Goal: Find specific page/section: Find specific page/section

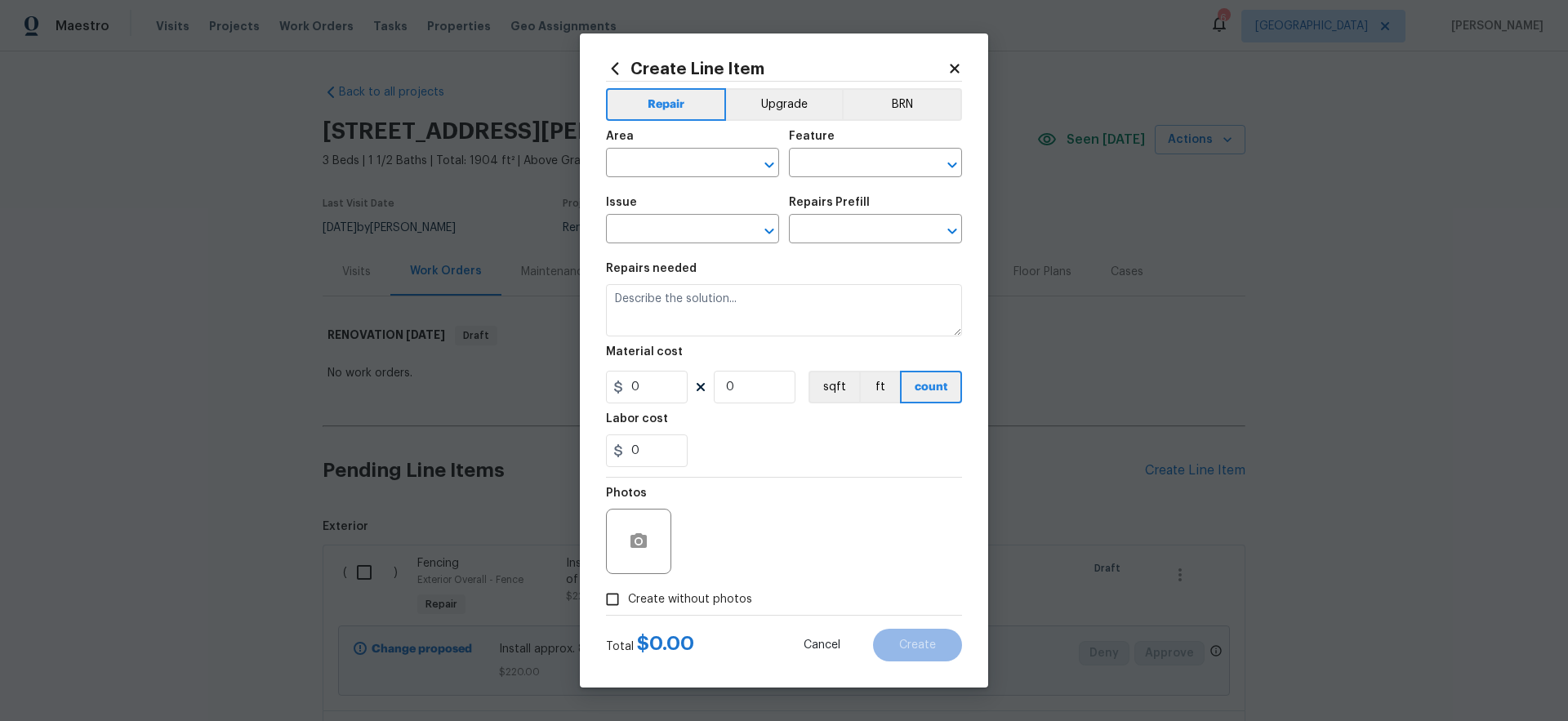
click at [953, 68] on icon at bounding box center [954, 67] width 9 height 9
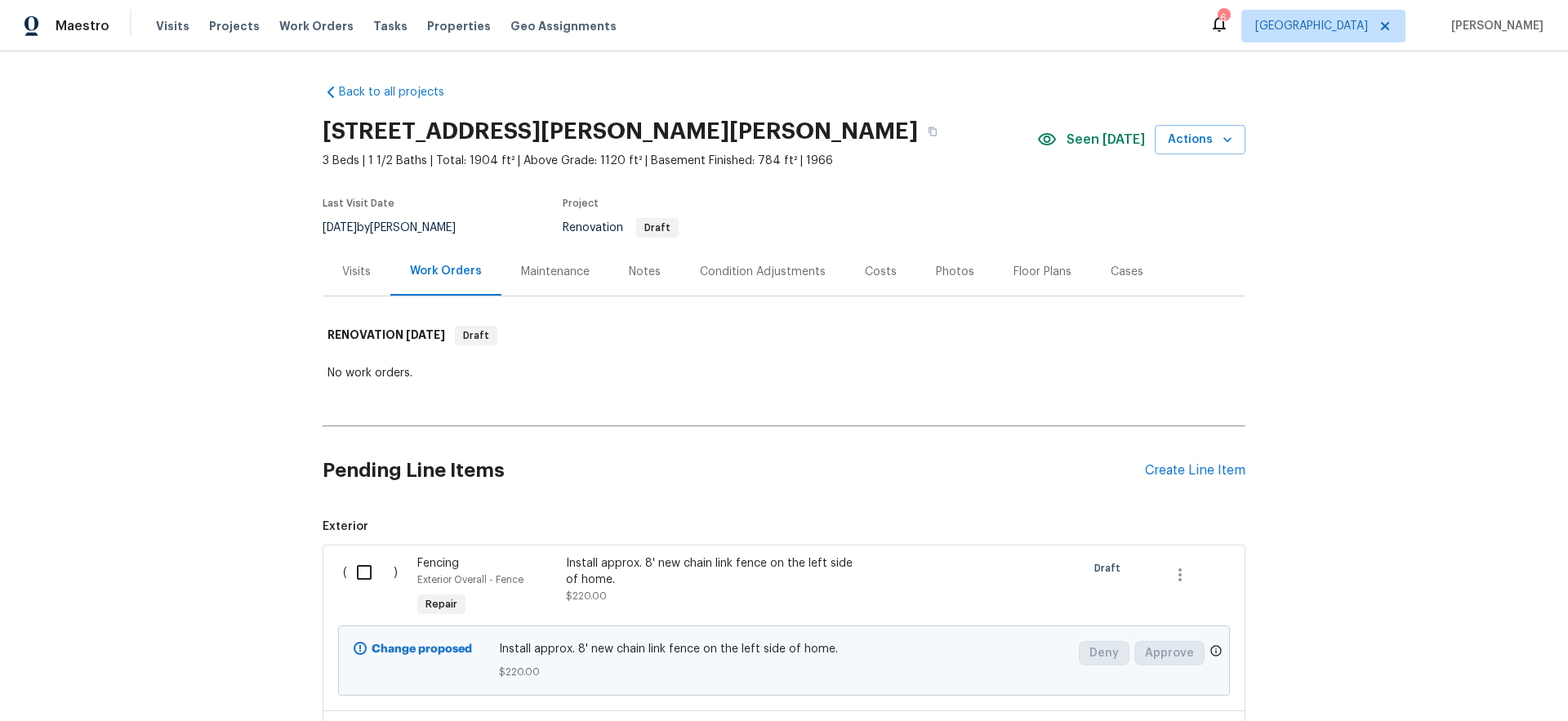
drag, startPoint x: 436, startPoint y: 27, endPoint x: 447, endPoint y: 37, distance: 14.9
click at [436, 27] on span "Properties" at bounding box center [458, 26] width 64 height 16
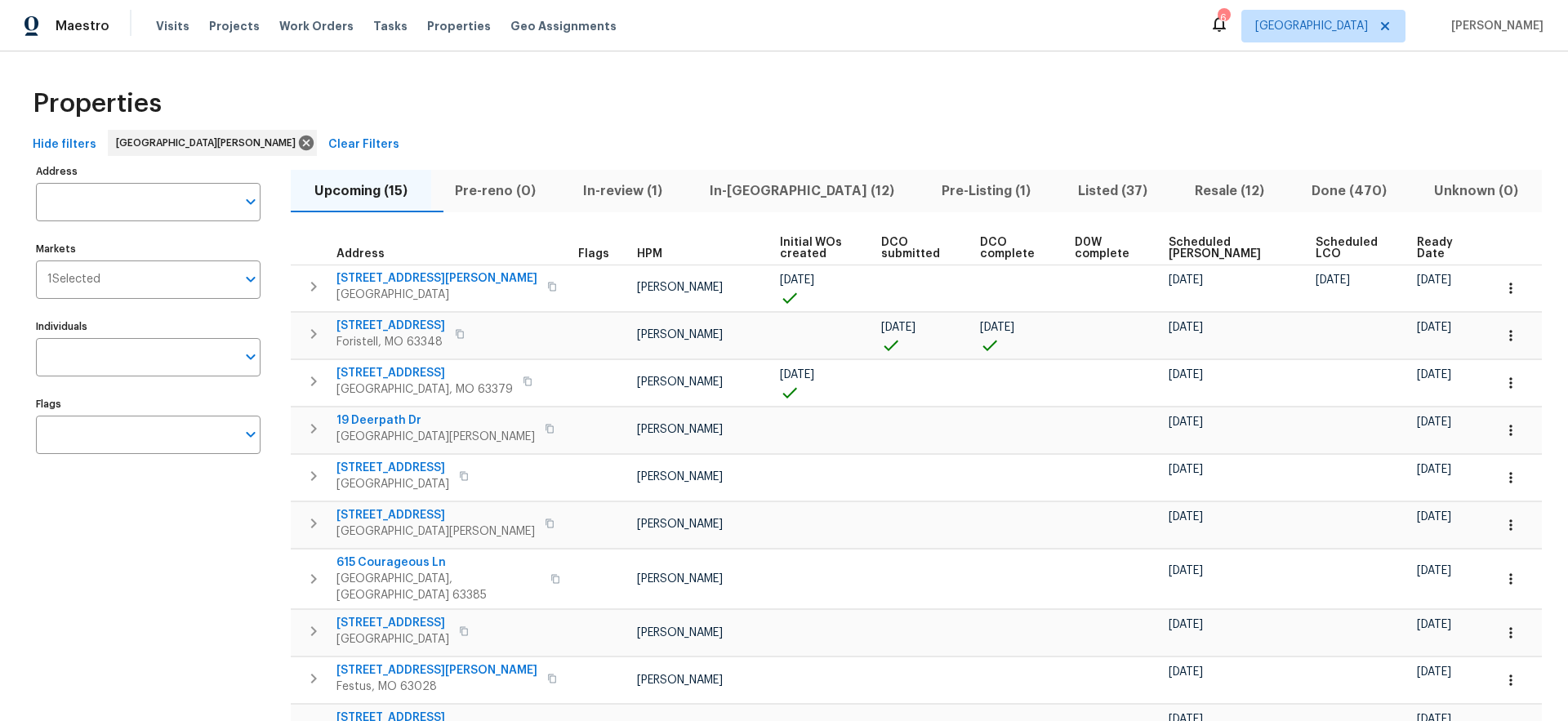
click at [1331, 186] on span "Done (470)" at bounding box center [1350, 190] width 103 height 23
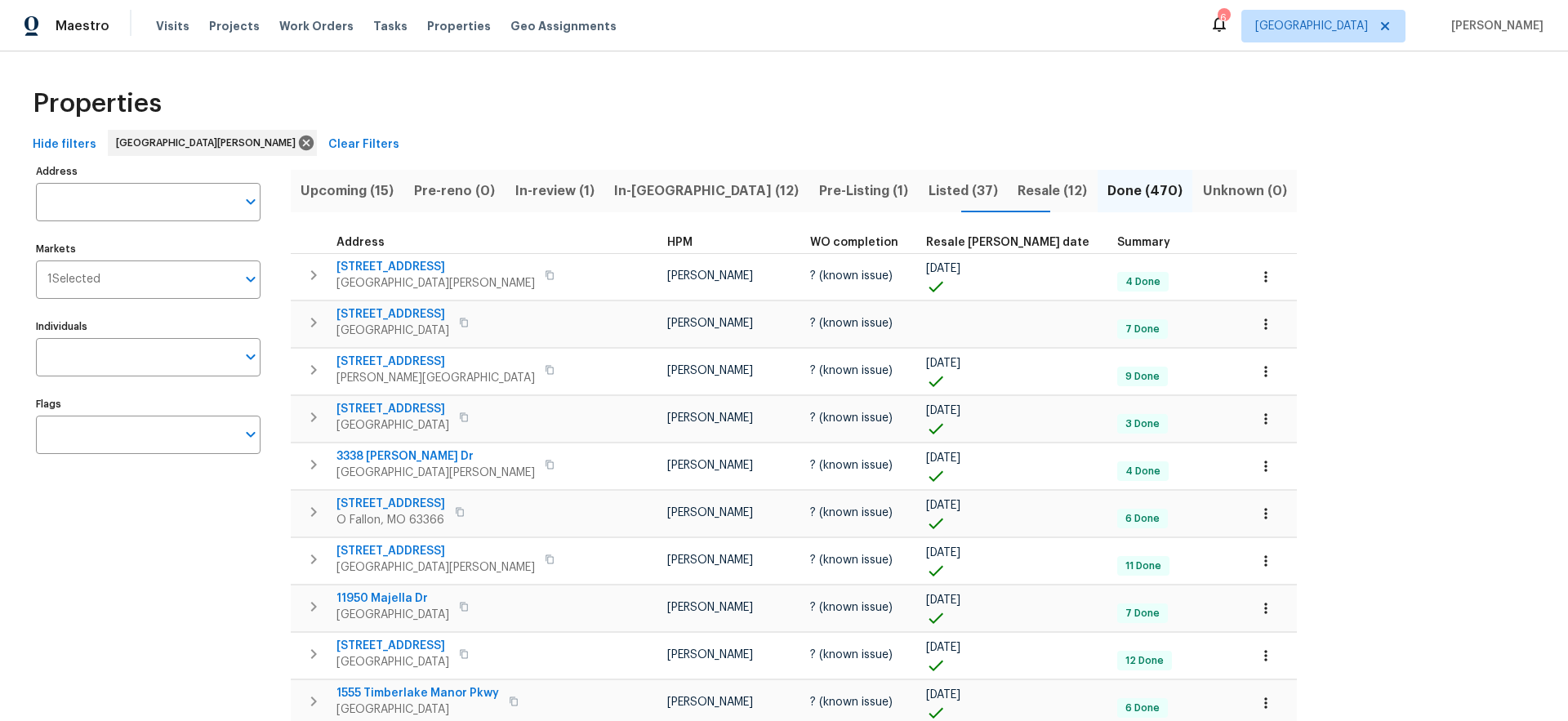
click at [667, 242] on span "HPM" at bounding box center [680, 243] width 26 height 12
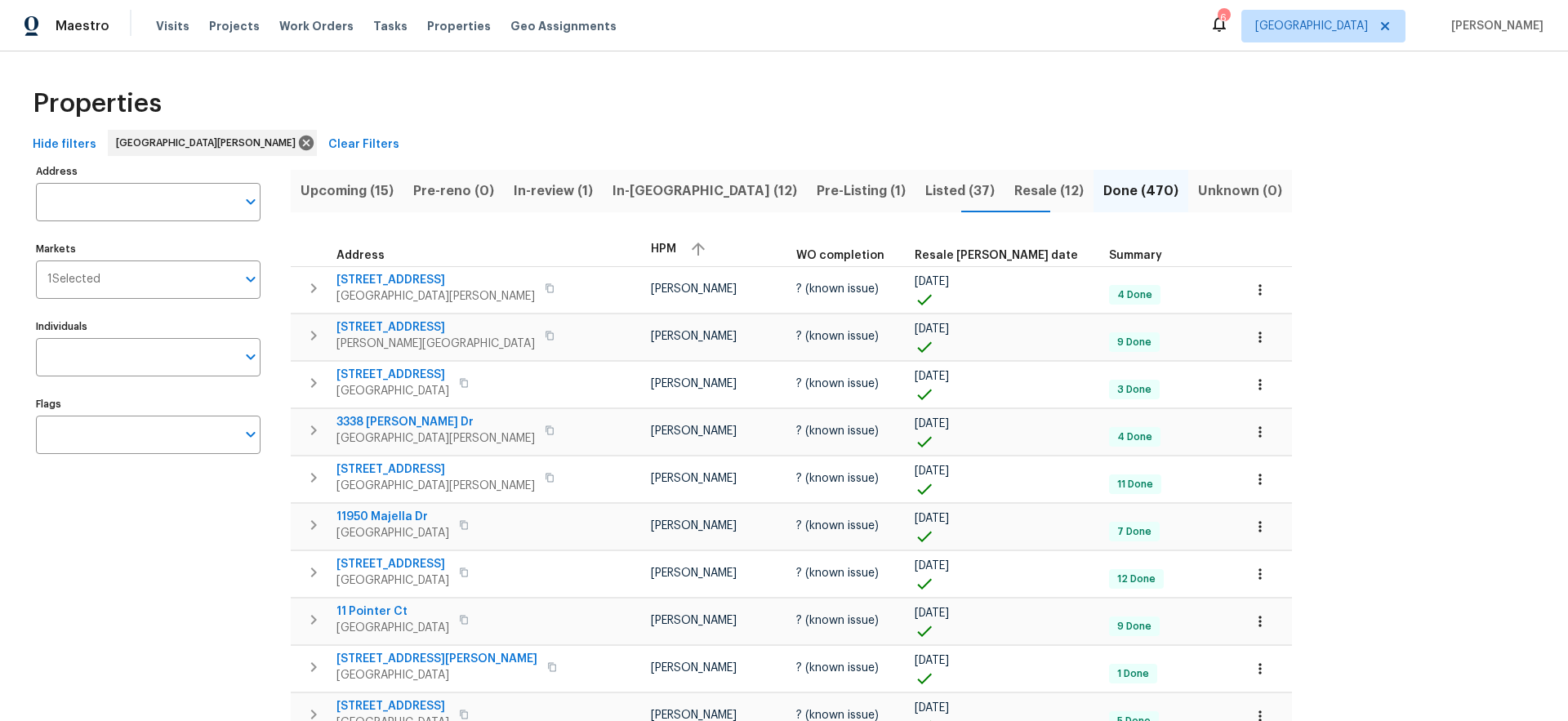
click at [651, 244] on span "HPM" at bounding box center [664, 249] width 26 height 12
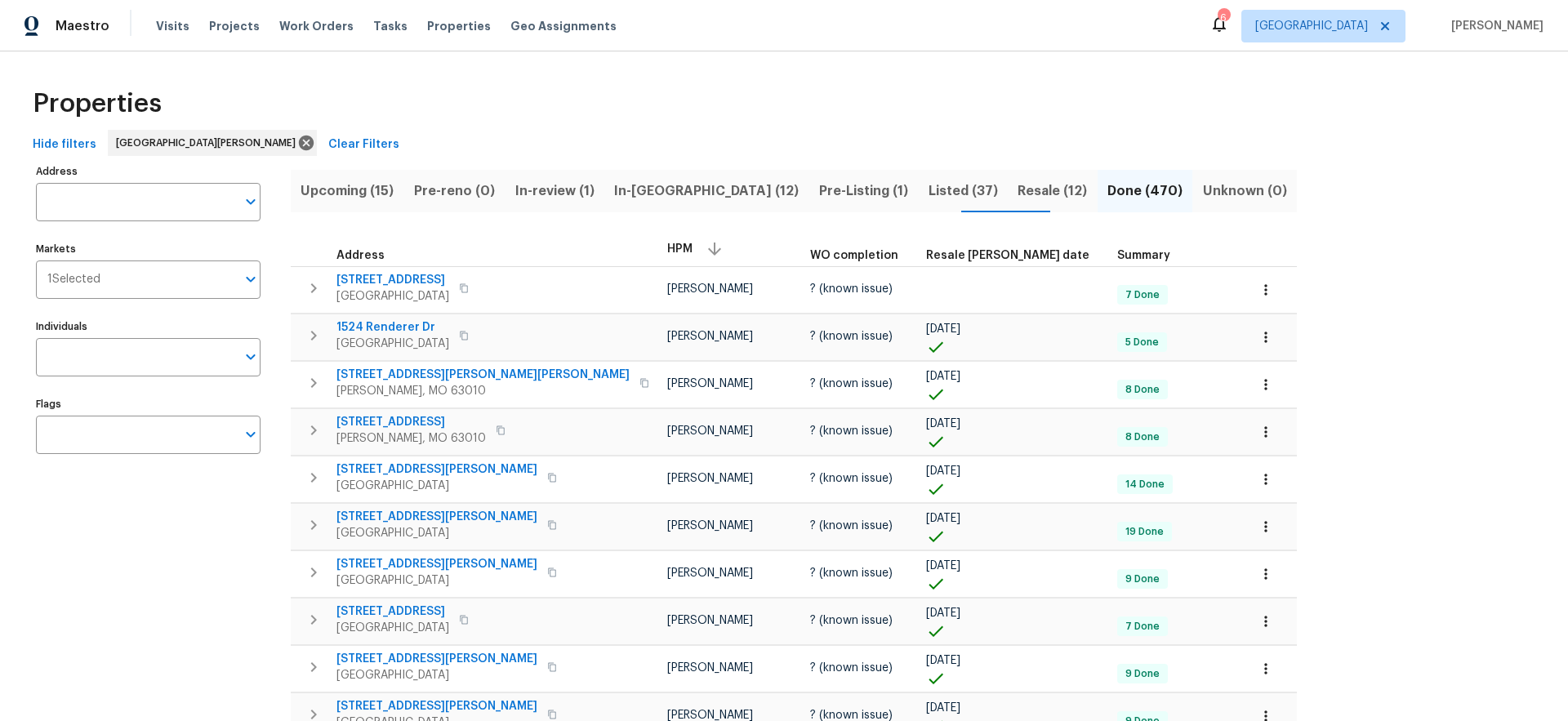
click at [667, 251] on span "HPM" at bounding box center [680, 249] width 26 height 12
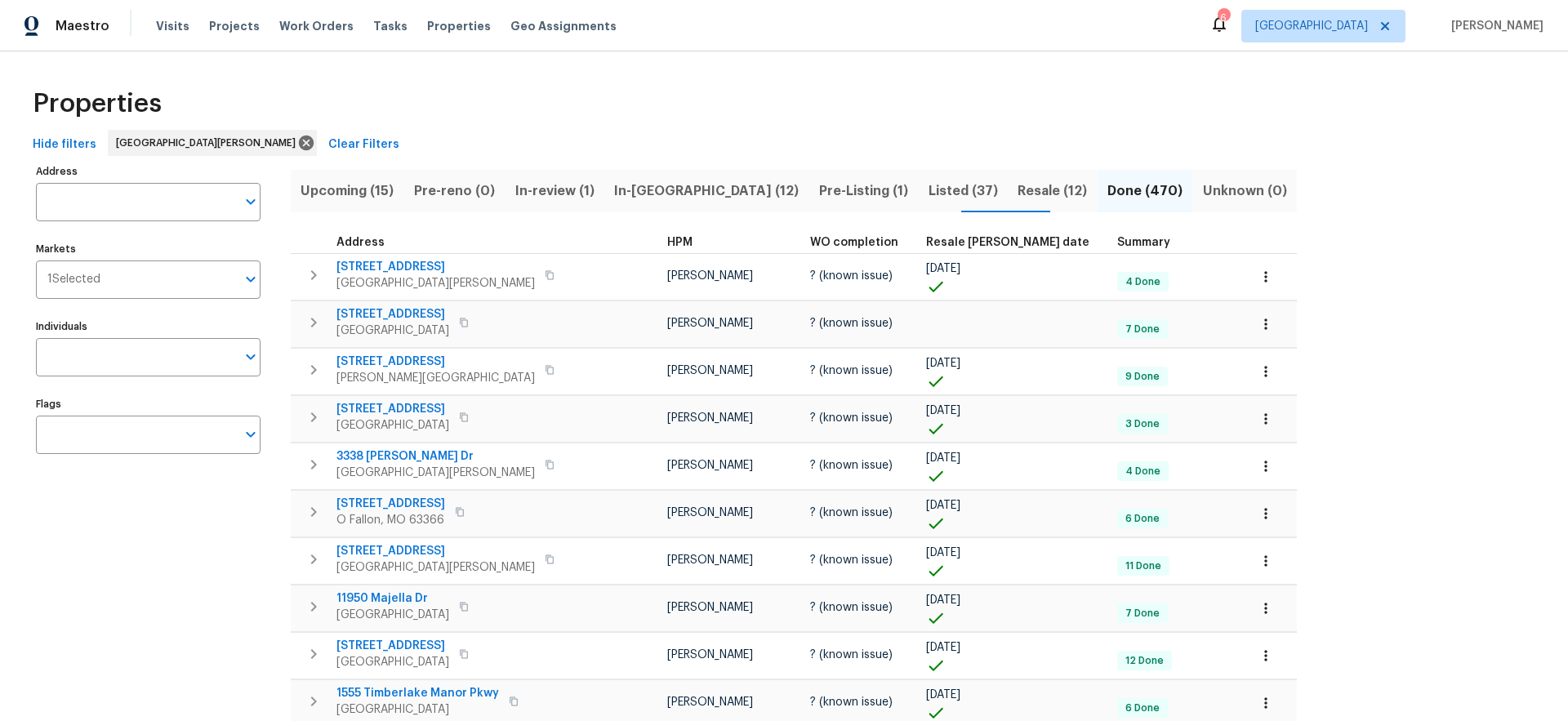
click at [926, 237] on span "Resale [PERSON_NAME] date" at bounding box center [1007, 243] width 164 height 12
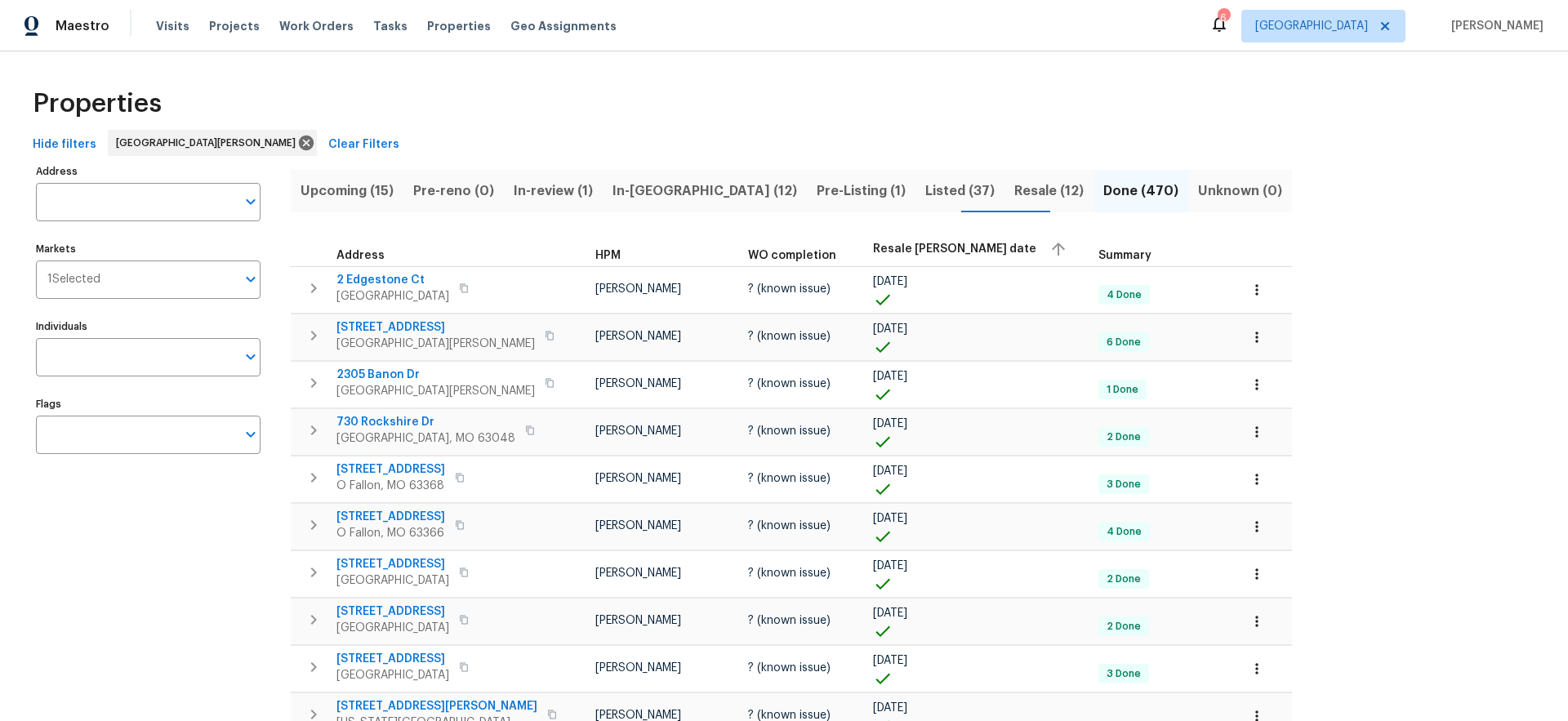
click at [873, 246] on span "Resale [PERSON_NAME] date" at bounding box center [955, 249] width 164 height 12
